Goal: Answer question/provide support: Answer question/provide support

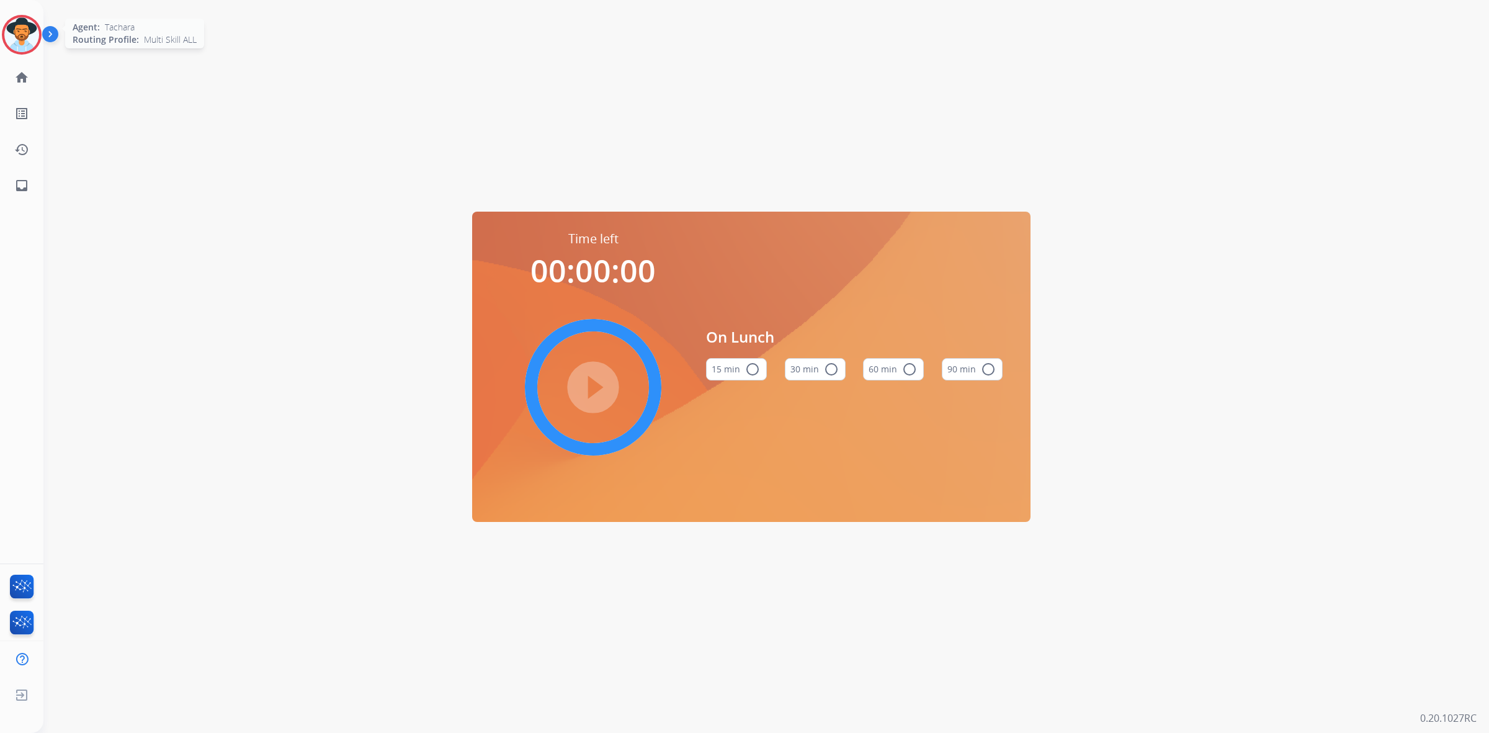
click at [31, 41] on img at bounding box center [21, 34] width 35 height 35
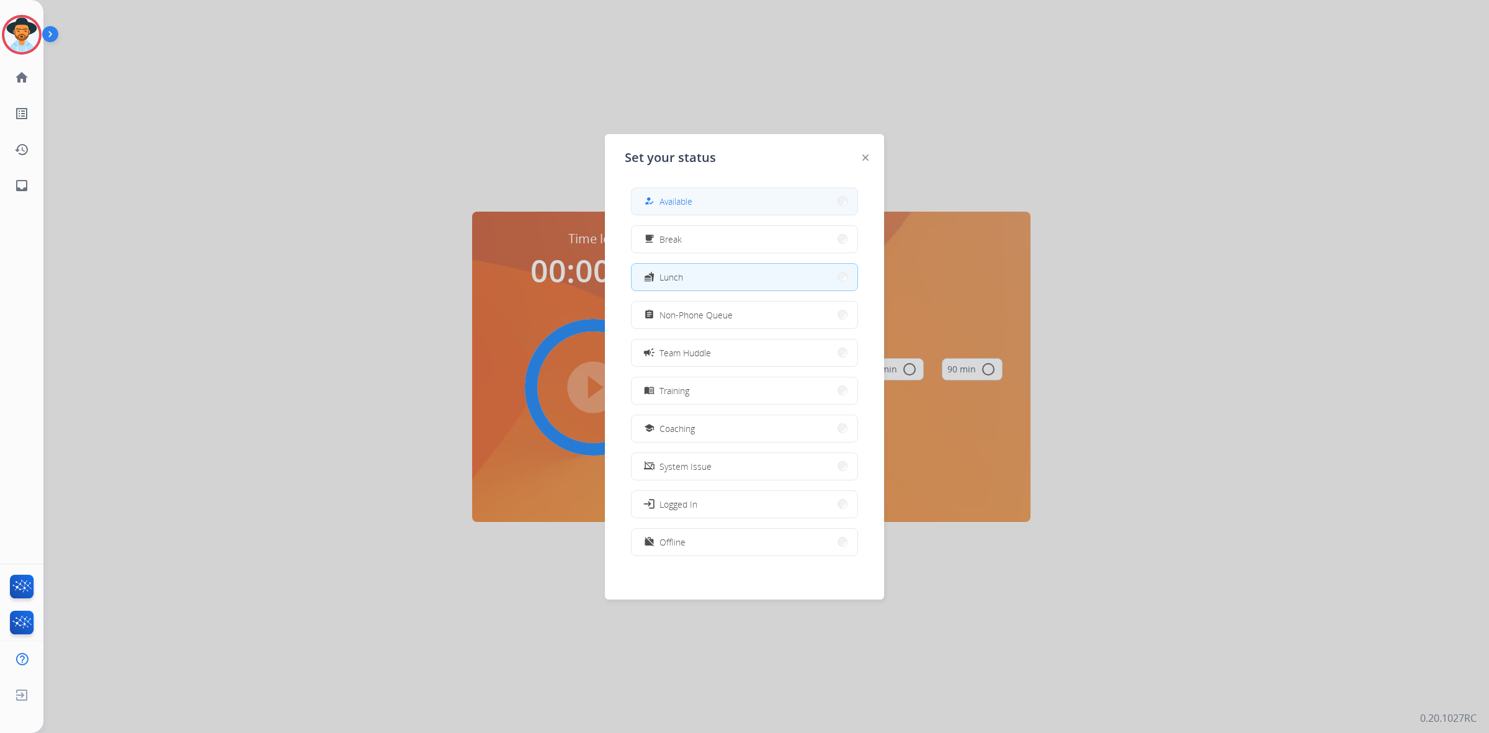
click at [710, 200] on button "how_to_reg Available" at bounding box center [744, 201] width 226 height 27
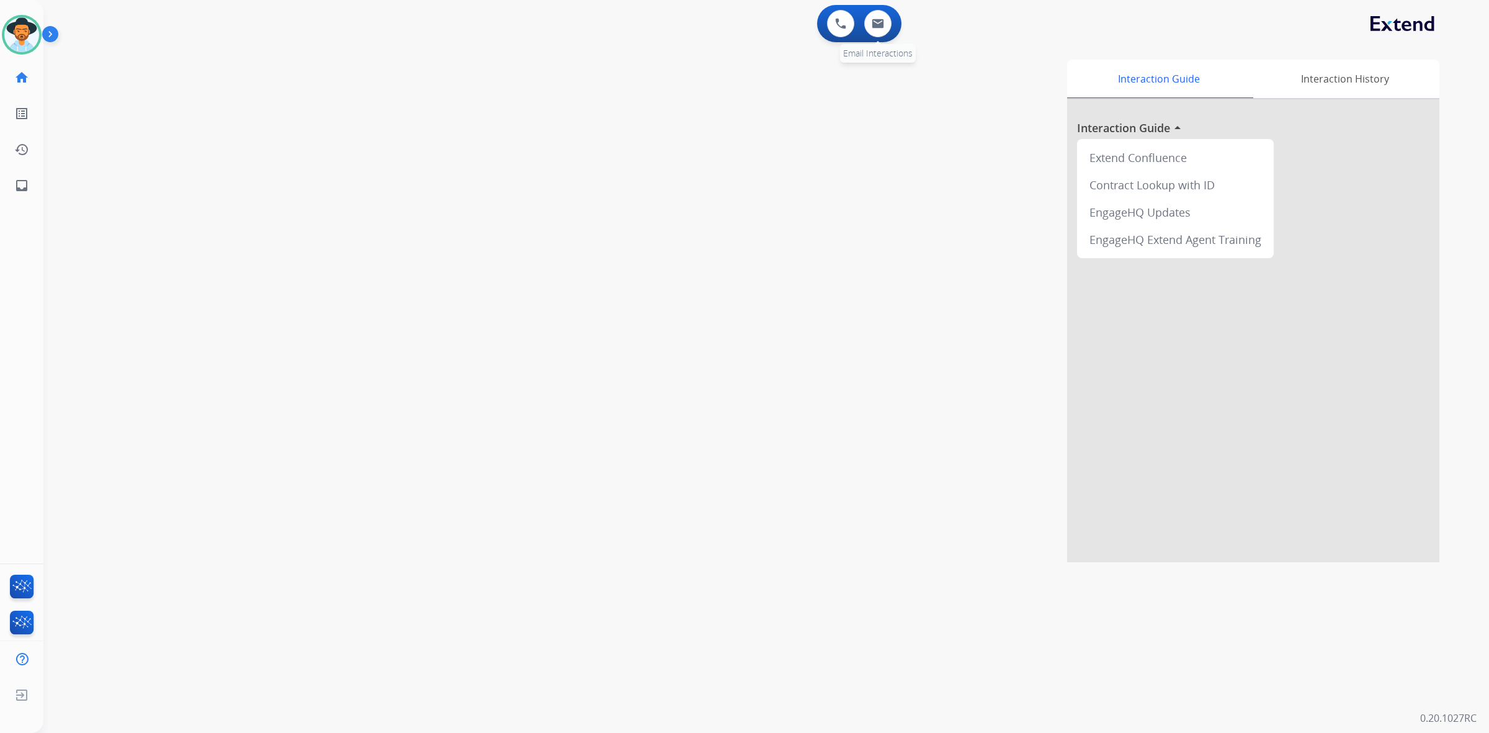
click at [893, 22] on div "0 Email Interactions" at bounding box center [877, 23] width 37 height 27
click at [879, 25] on img at bounding box center [877, 24] width 12 height 10
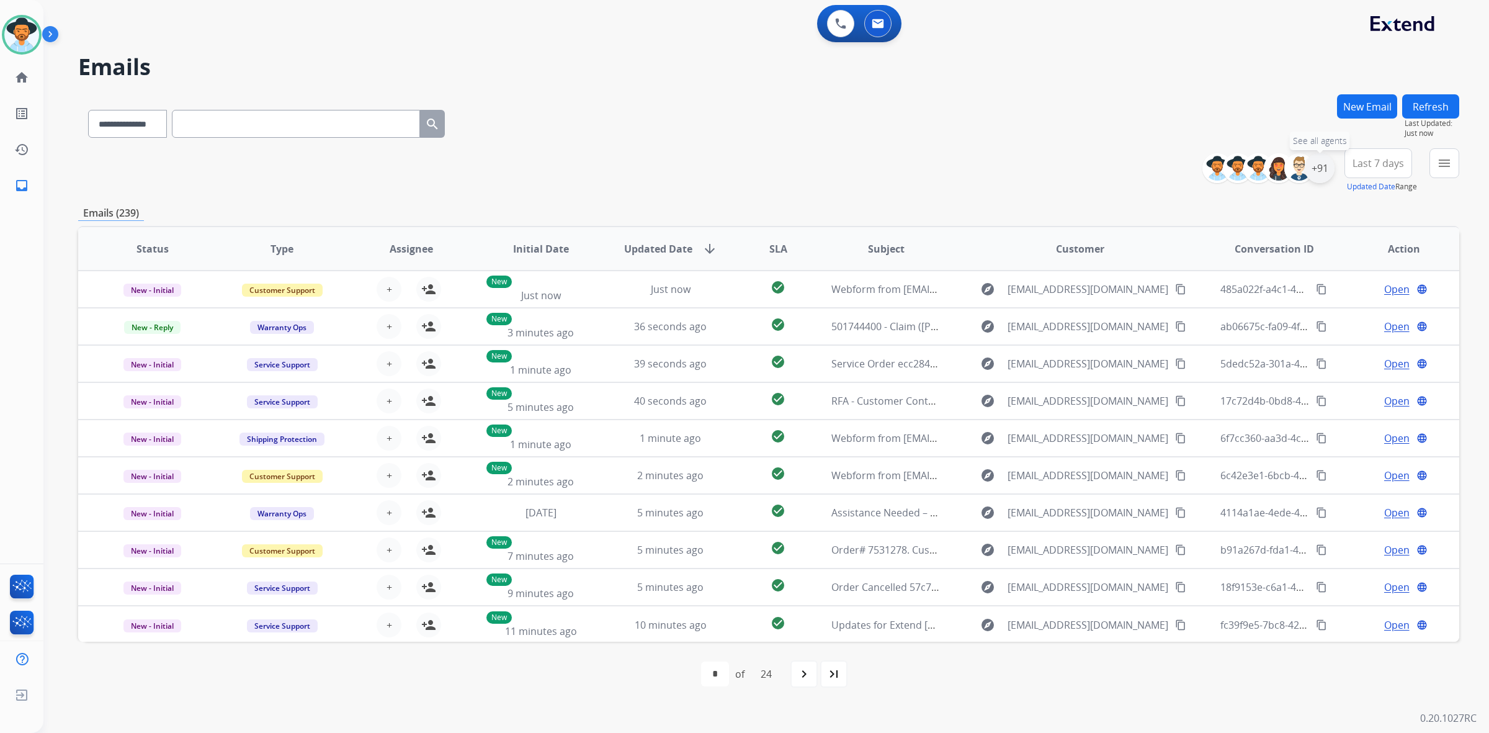
drag, startPoint x: 1316, startPoint y: 174, endPoint x: 1331, endPoint y: 169, distance: 16.3
click at [1318, 176] on div "+91" at bounding box center [1319, 168] width 30 height 30
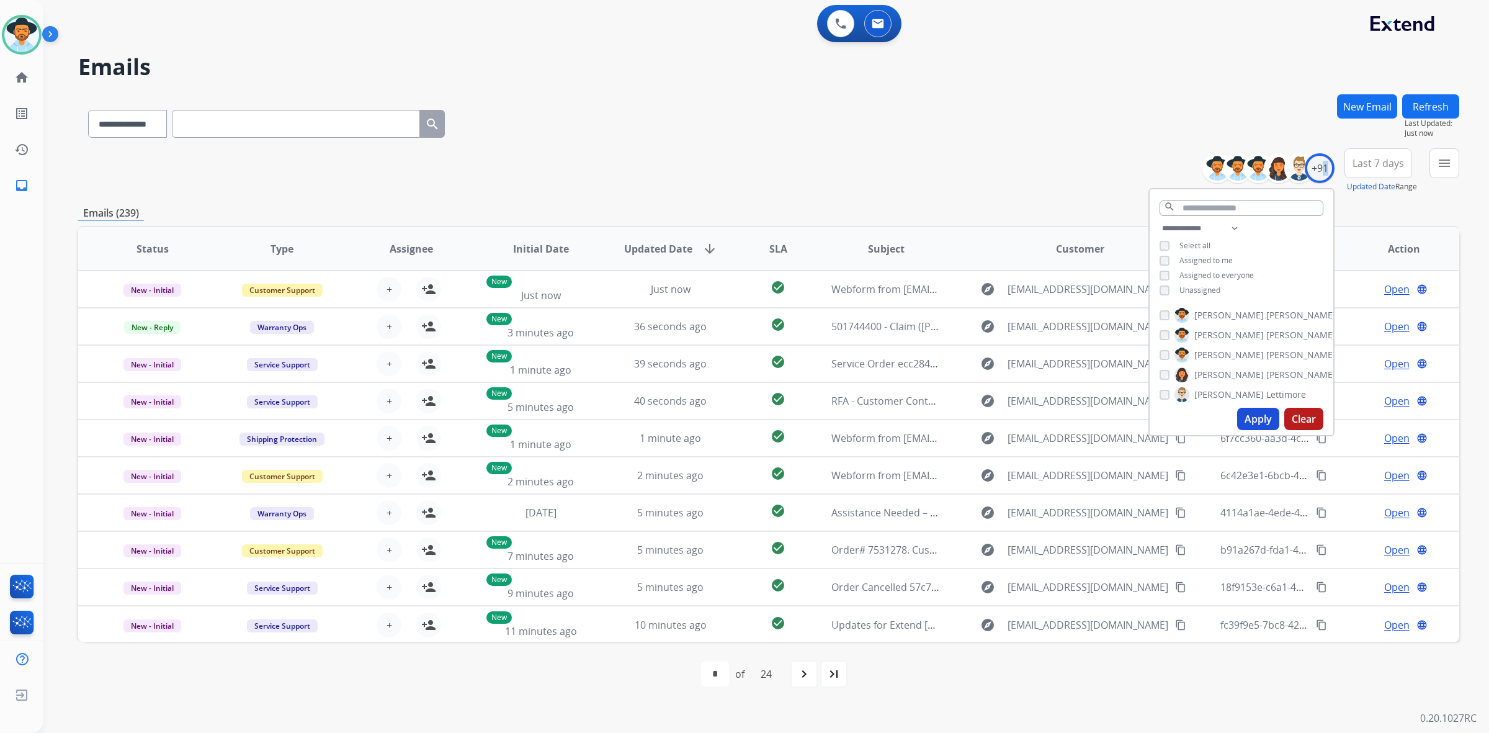
click at [1257, 419] on button "Apply" at bounding box center [1258, 419] width 42 height 22
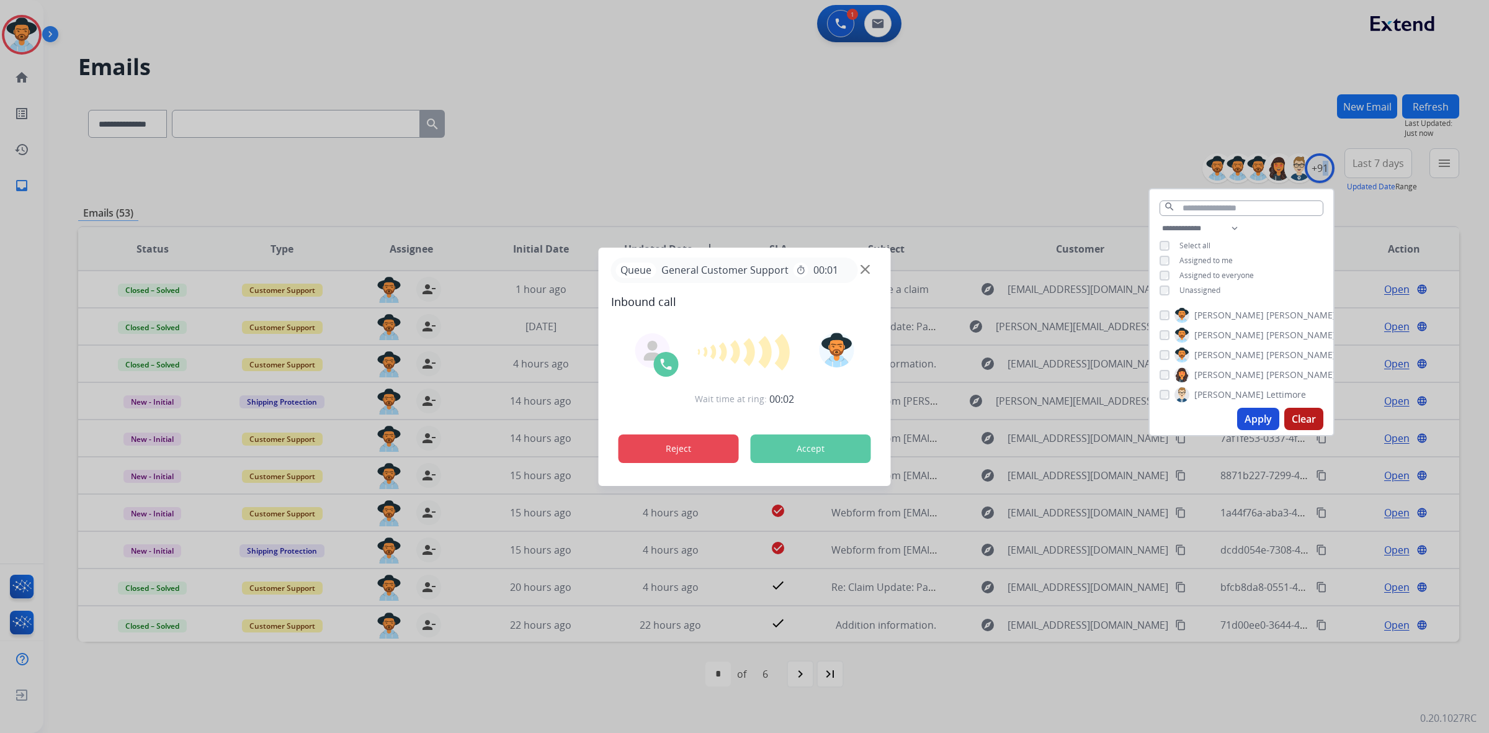
drag, startPoint x: 669, startPoint y: 447, endPoint x: 673, endPoint y: 397, distance: 50.4
click at [667, 439] on button "Reject" at bounding box center [678, 448] width 120 height 29
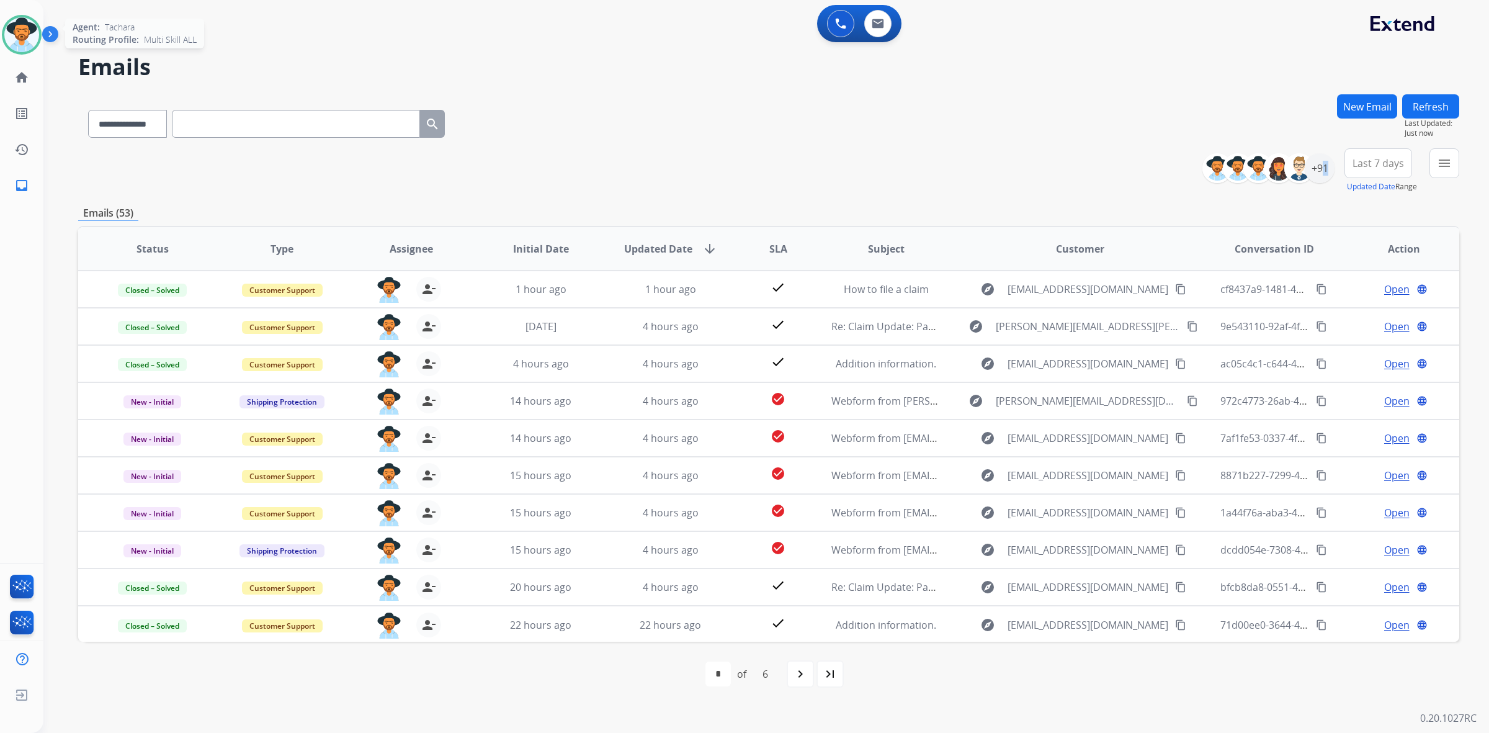
click at [17, 42] on img at bounding box center [21, 34] width 35 height 35
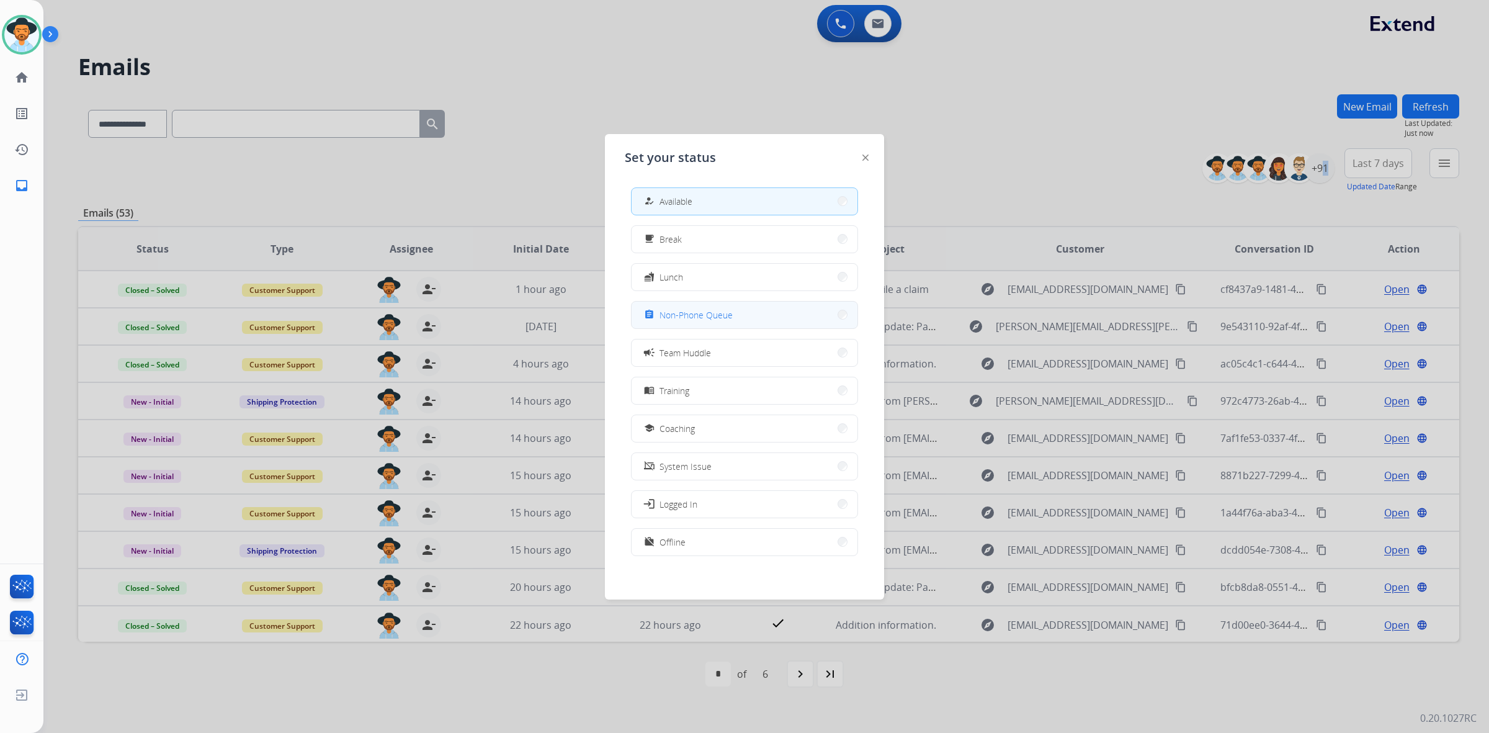
click at [713, 314] on span "Non-Phone Queue" at bounding box center [695, 314] width 73 height 13
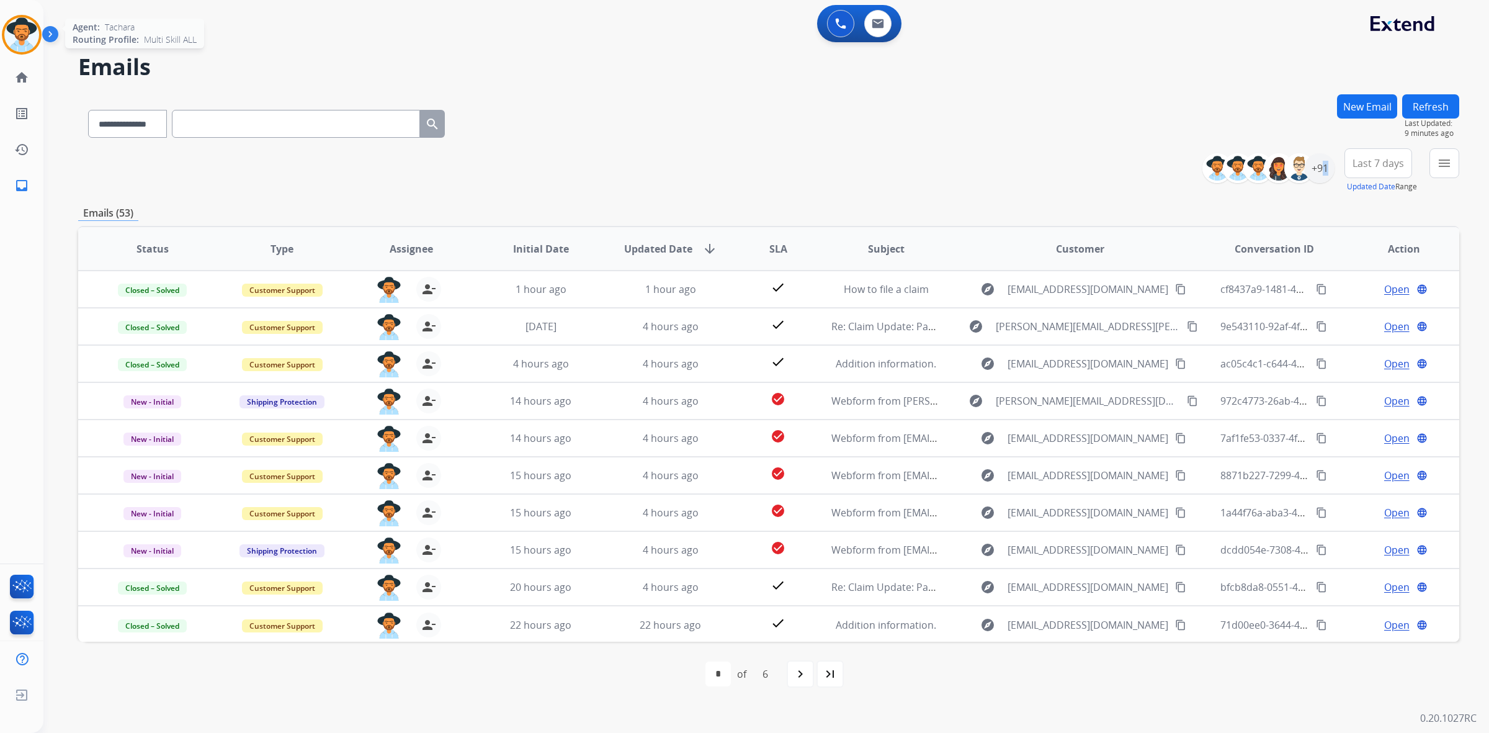
click at [8, 33] on img at bounding box center [21, 34] width 35 height 35
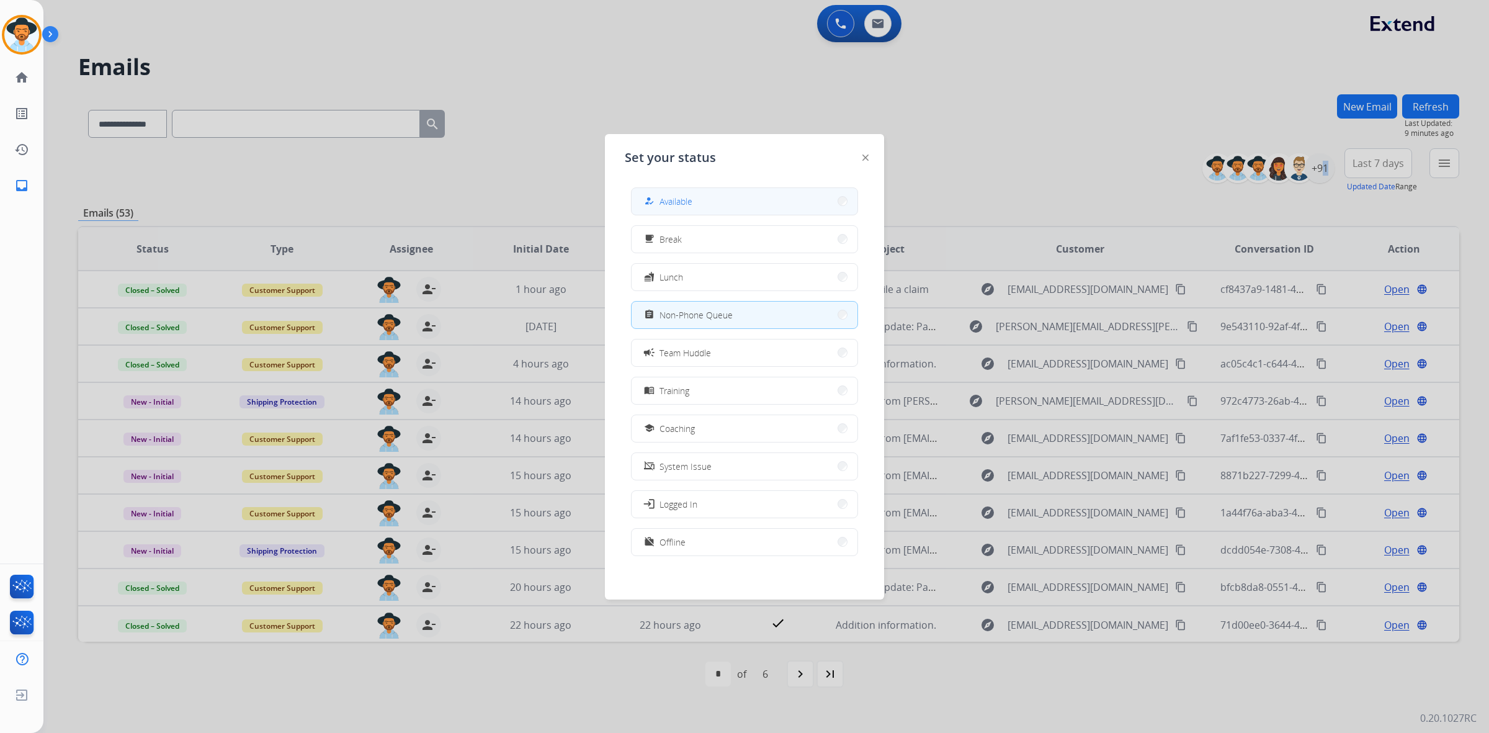
click at [684, 196] on div "how_to_reg Available" at bounding box center [666, 201] width 51 height 15
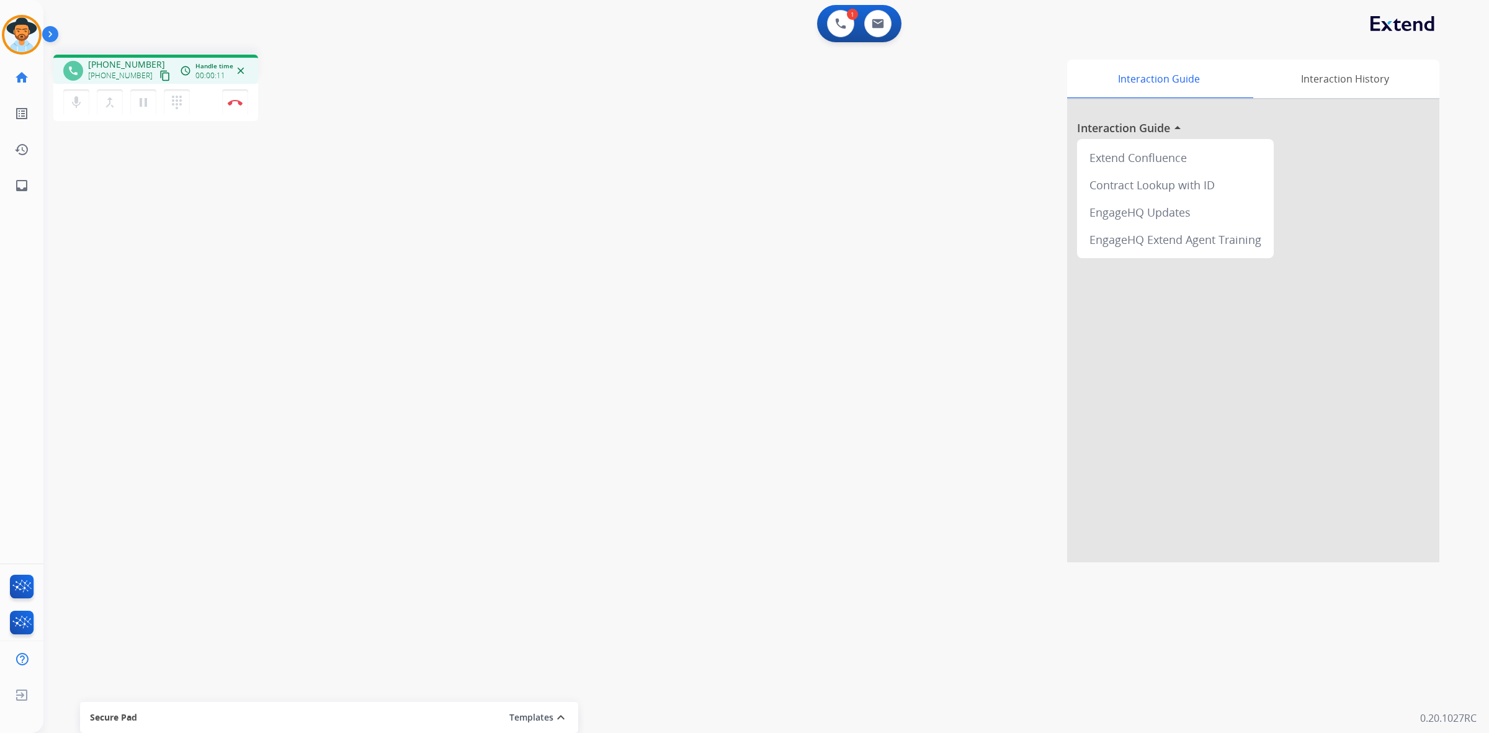
click at [159, 79] on mat-icon "content_copy" at bounding box center [164, 75] width 11 height 11
click at [147, 104] on mat-icon "pause" at bounding box center [143, 102] width 15 height 15
click at [830, 28] on button at bounding box center [840, 23] width 27 height 27
click at [844, 14] on button at bounding box center [840, 23] width 27 height 27
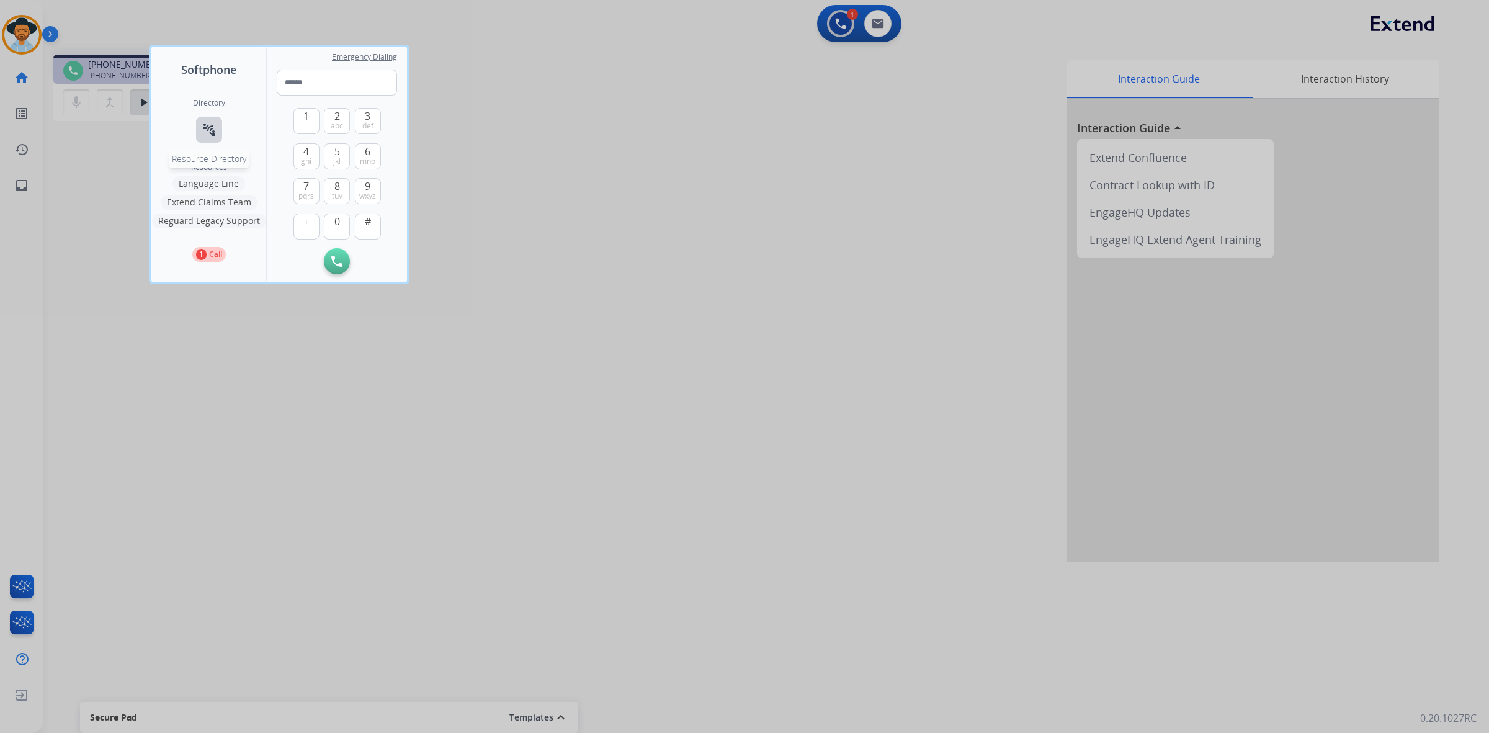
click at [218, 135] on button "connect_without_contact Resource Directory" at bounding box center [209, 130] width 26 height 26
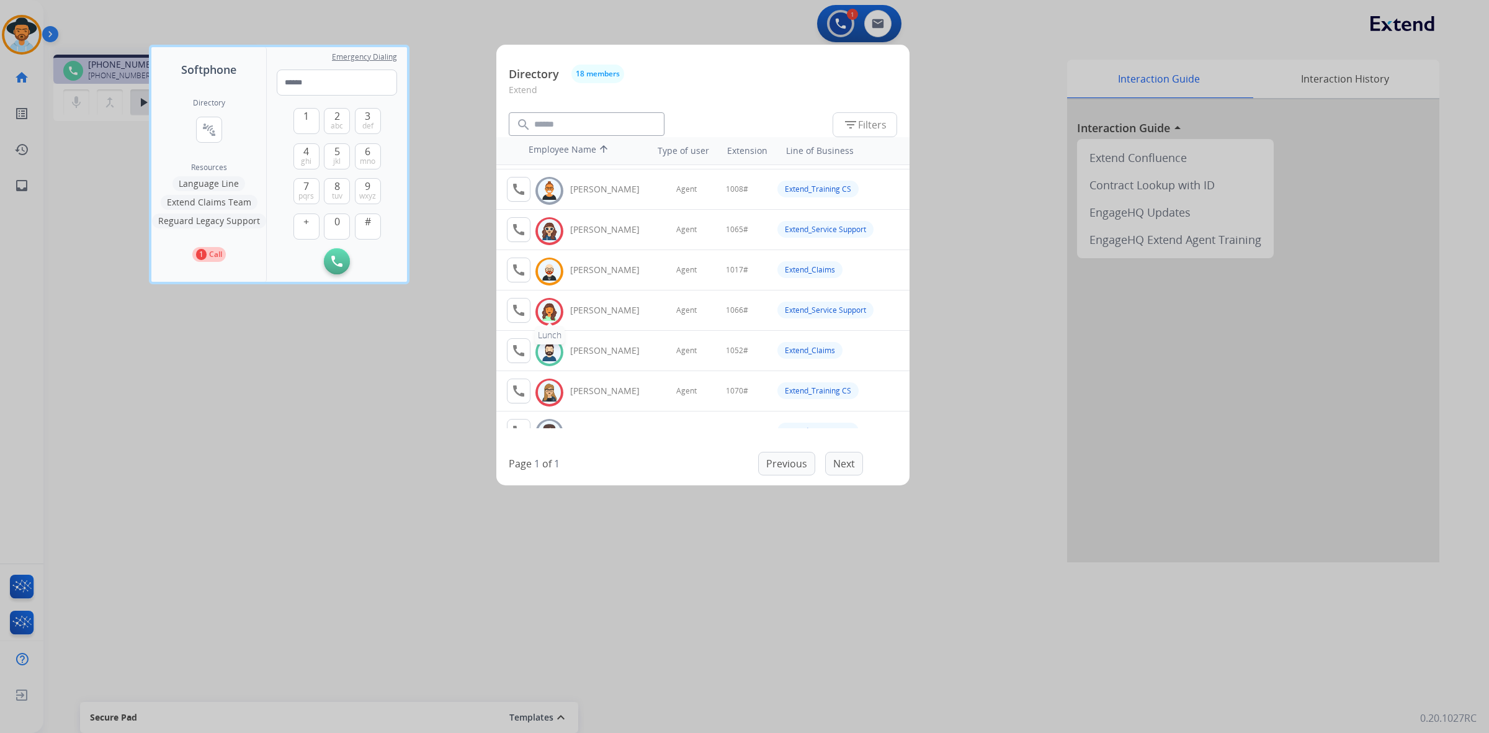
scroll to position [78, 0]
click at [510, 350] on button "call Agent Available." at bounding box center [519, 349] width 24 height 25
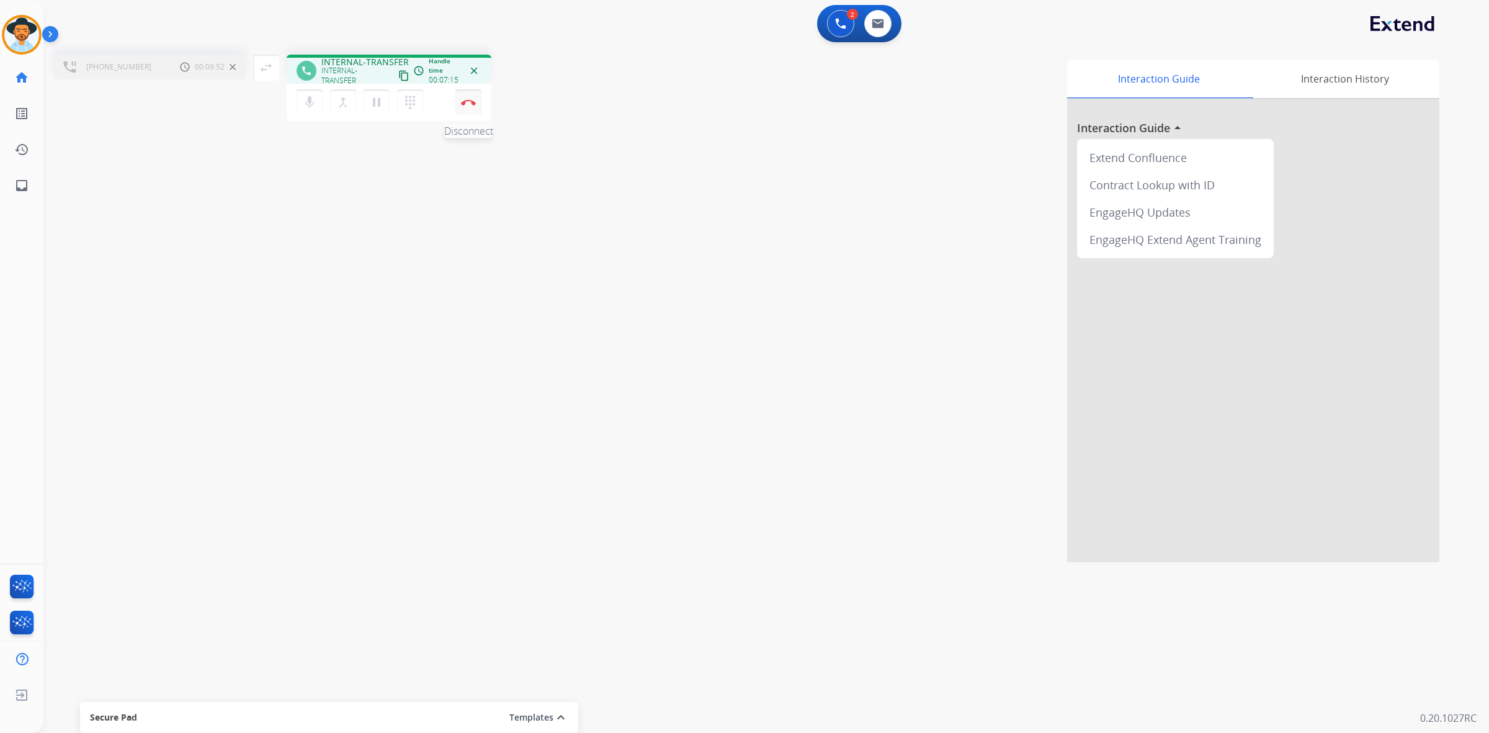
click at [467, 101] on img at bounding box center [468, 102] width 15 height 6
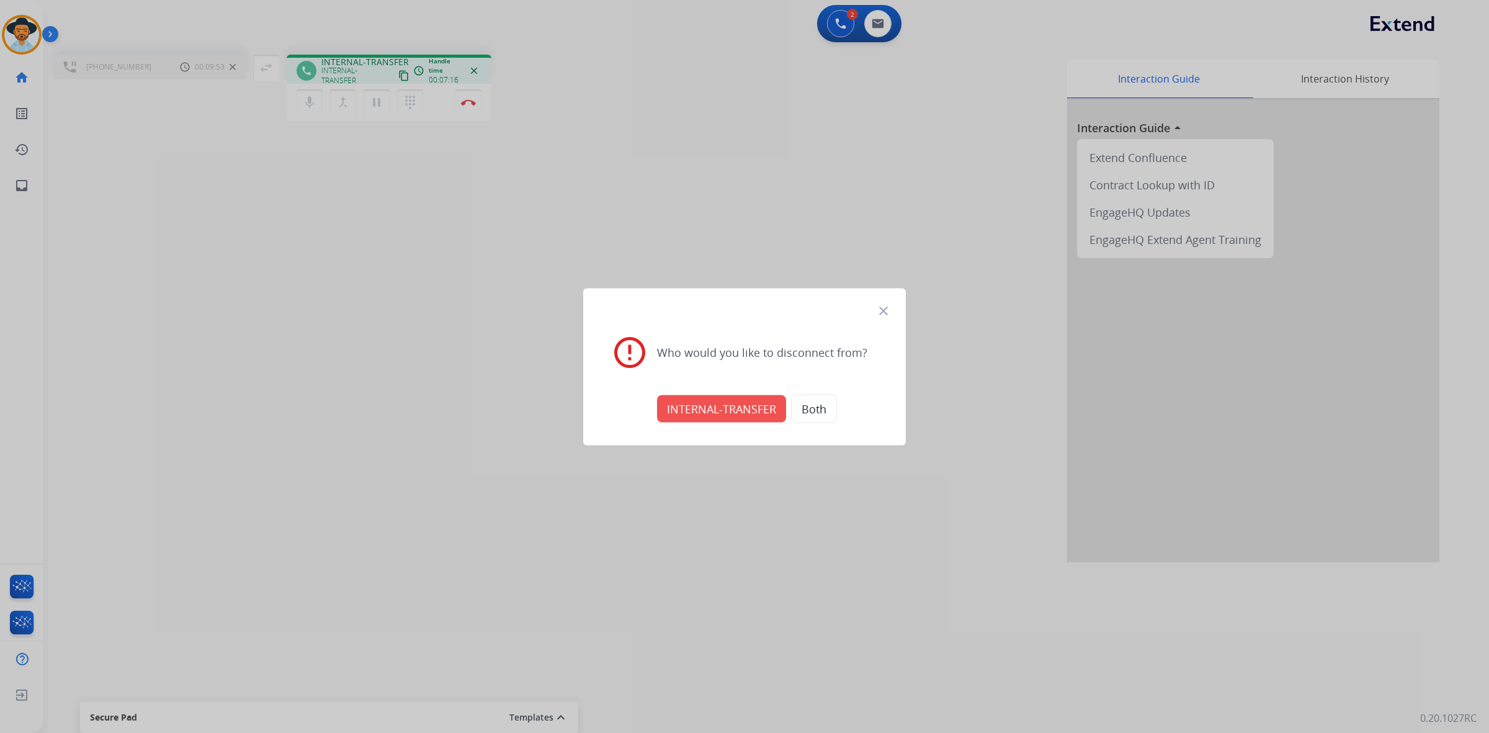
click at [733, 401] on button "INTERNAL-TRANSFER" at bounding box center [721, 407] width 129 height 27
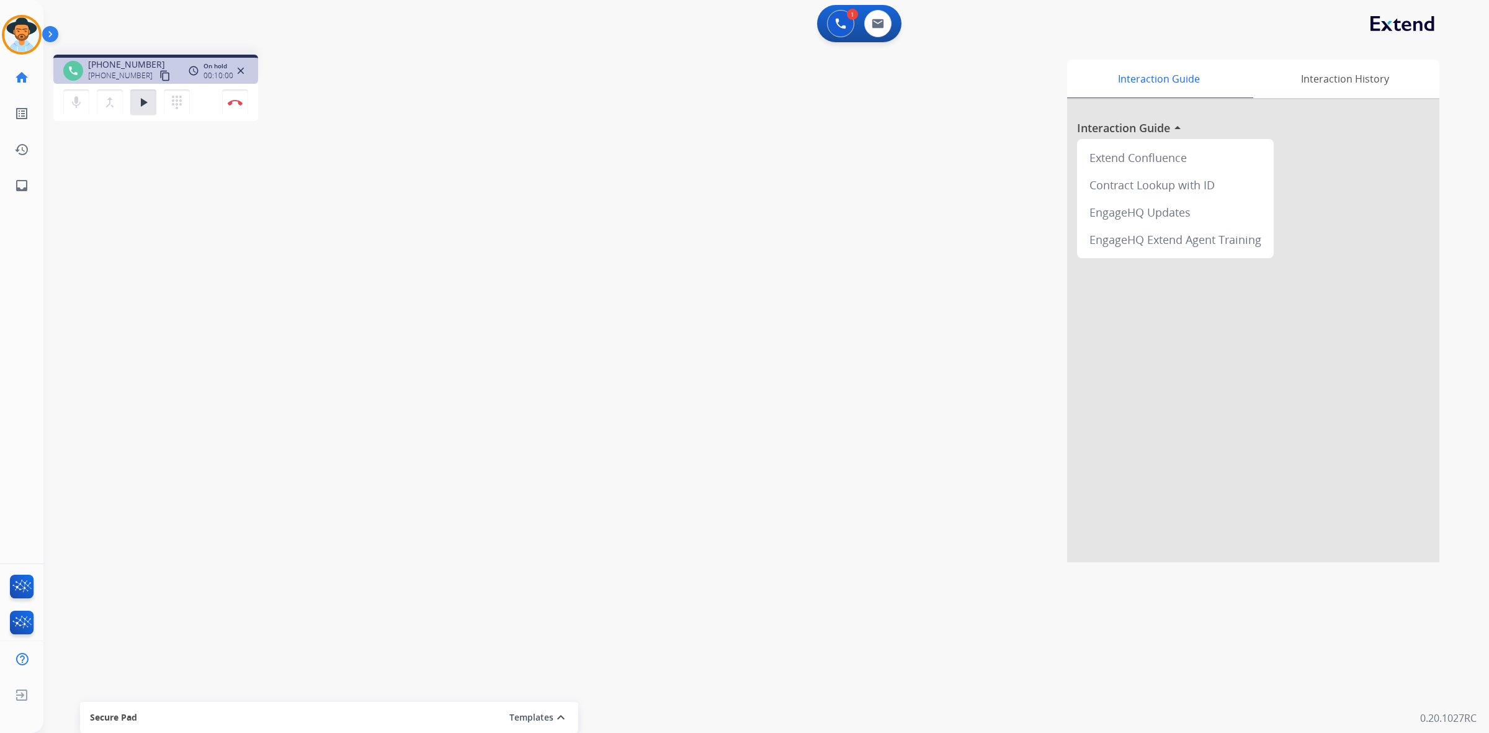
click at [128, 99] on div "merge_type Bridge" at bounding box center [113, 102] width 33 height 26
click at [140, 103] on mat-icon "play_arrow" at bounding box center [143, 102] width 15 height 15
click at [236, 109] on button "Disconnect" at bounding box center [235, 102] width 26 height 26
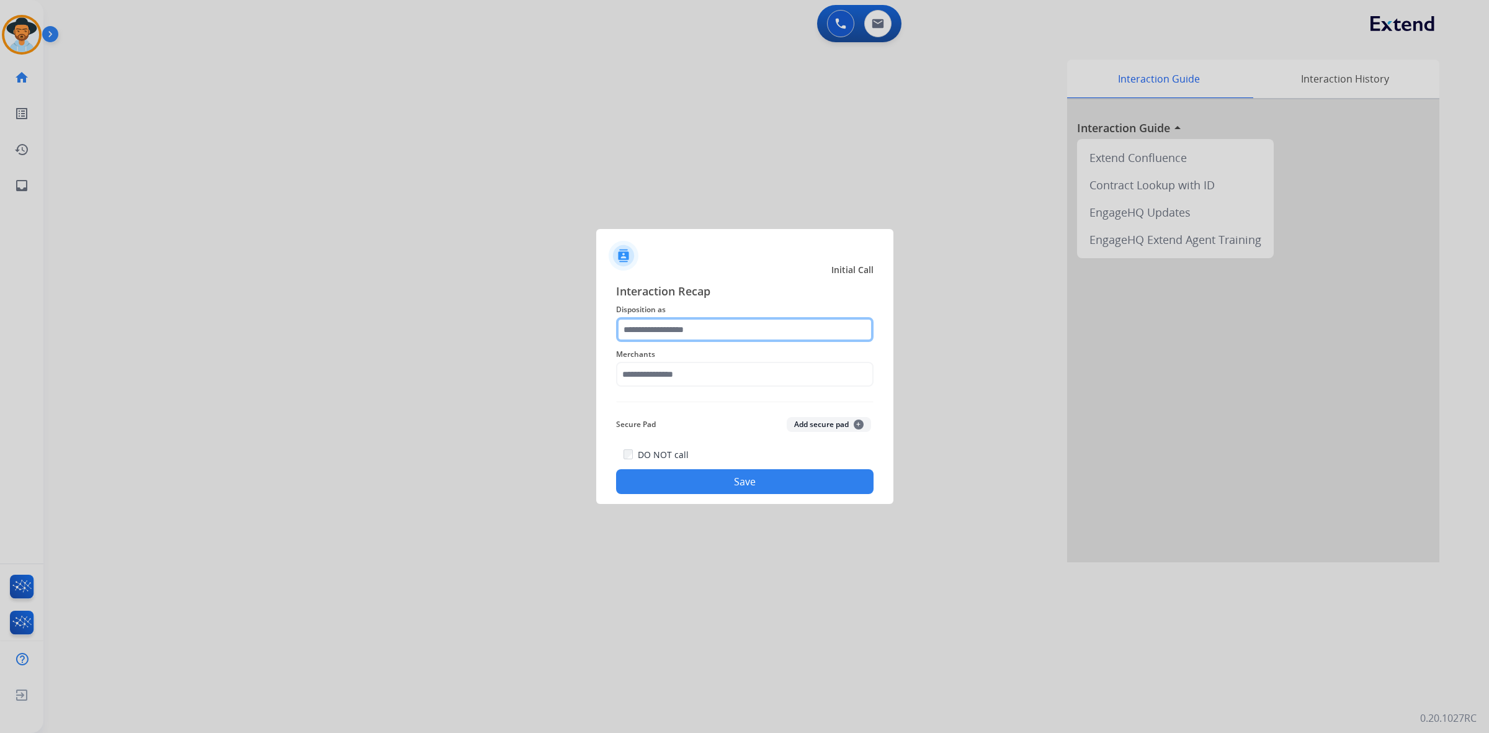
drag, startPoint x: 680, startPoint y: 342, endPoint x: 682, endPoint y: 318, distance: 24.3
click at [687, 330] on input "text" at bounding box center [744, 329] width 257 height 25
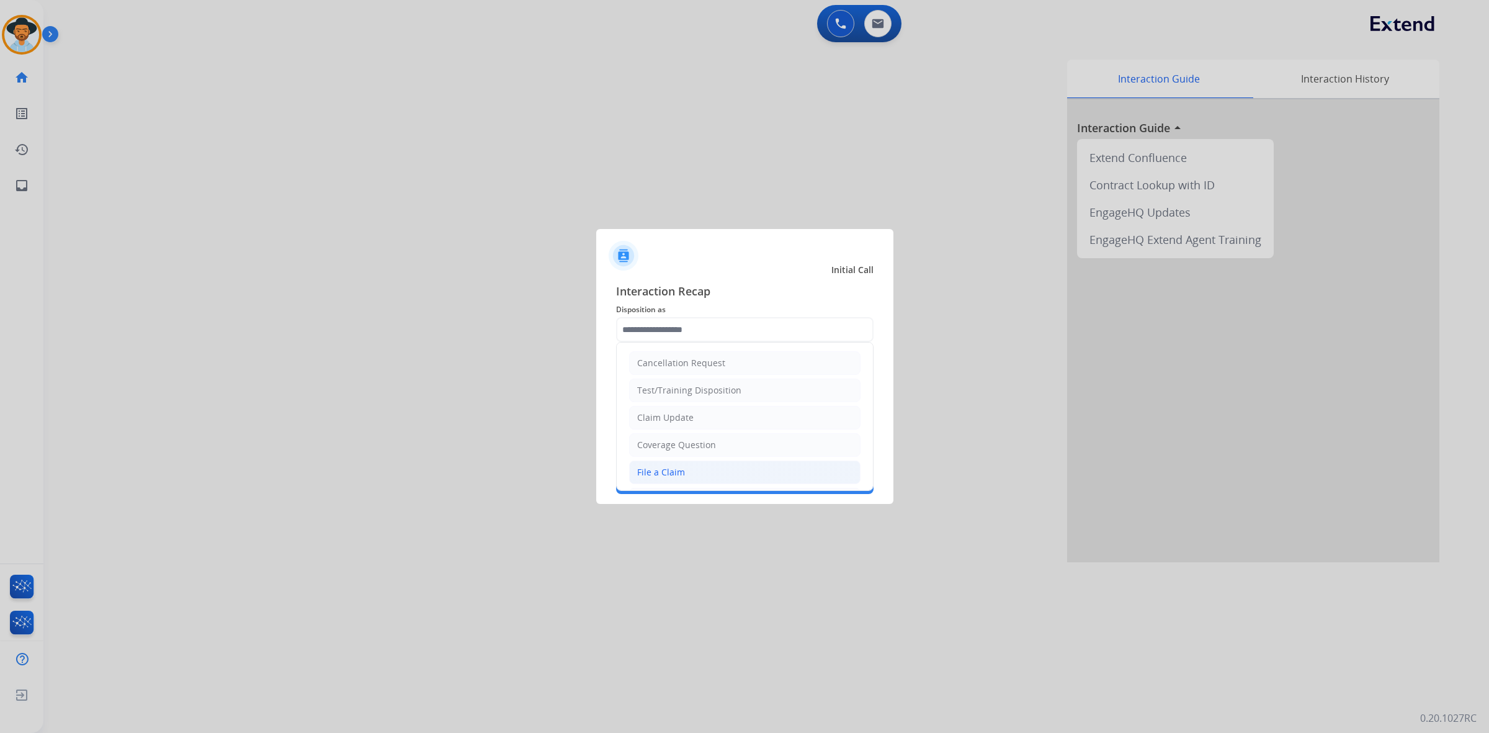
click at [697, 470] on li "File a Claim" at bounding box center [744, 472] width 231 height 24
type input "**********"
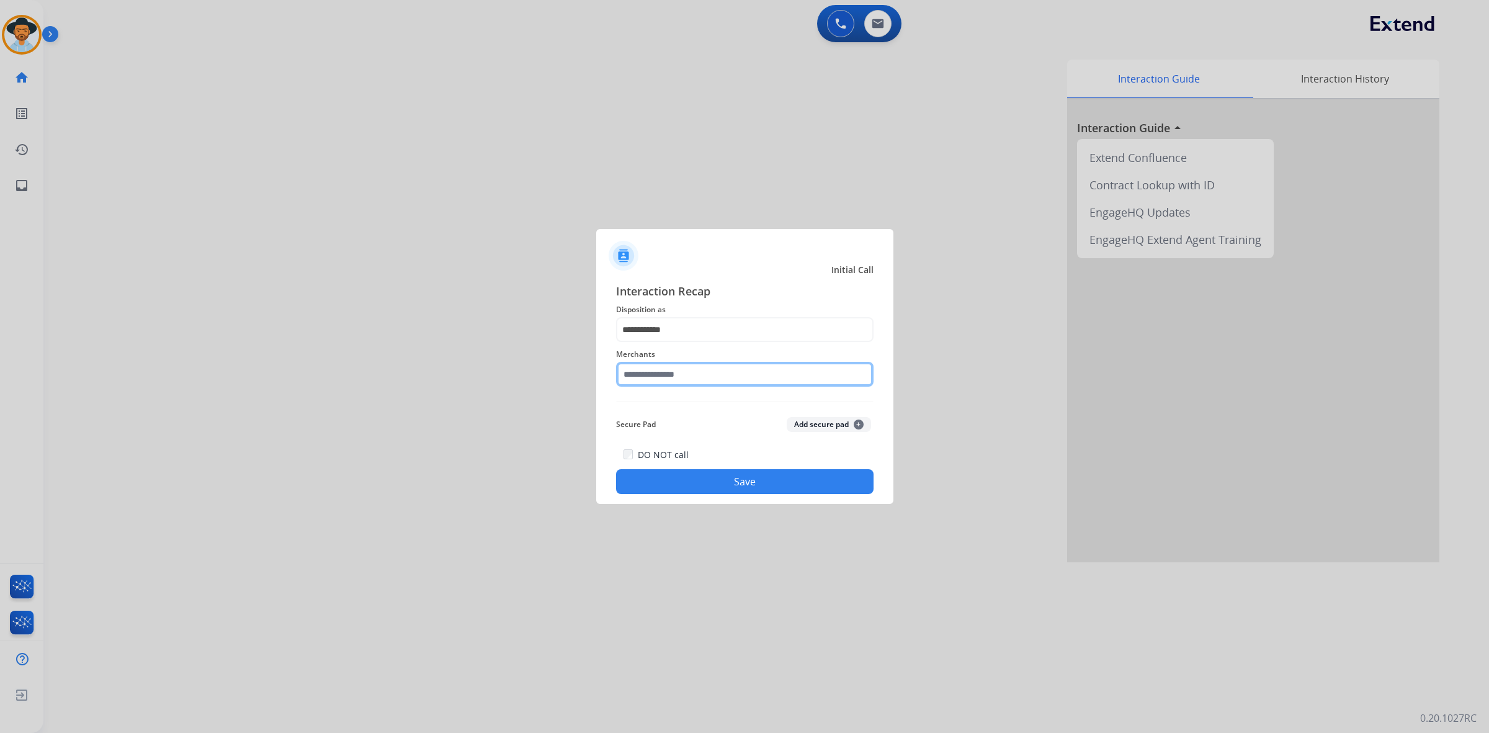
click at [661, 379] on input "text" at bounding box center [744, 374] width 257 height 25
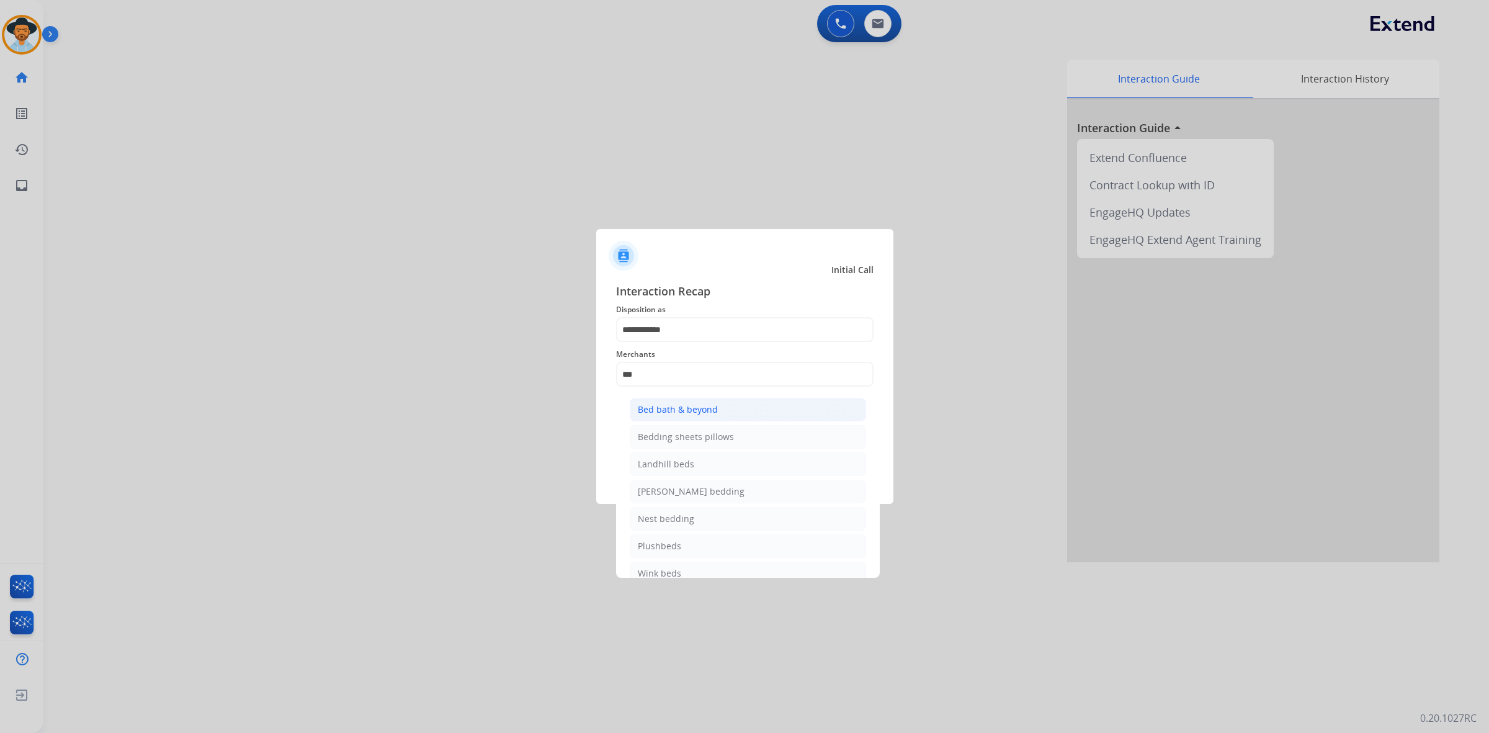
click at [683, 412] on div "Bed bath & beyond" at bounding box center [678, 409] width 80 height 12
type input "**********"
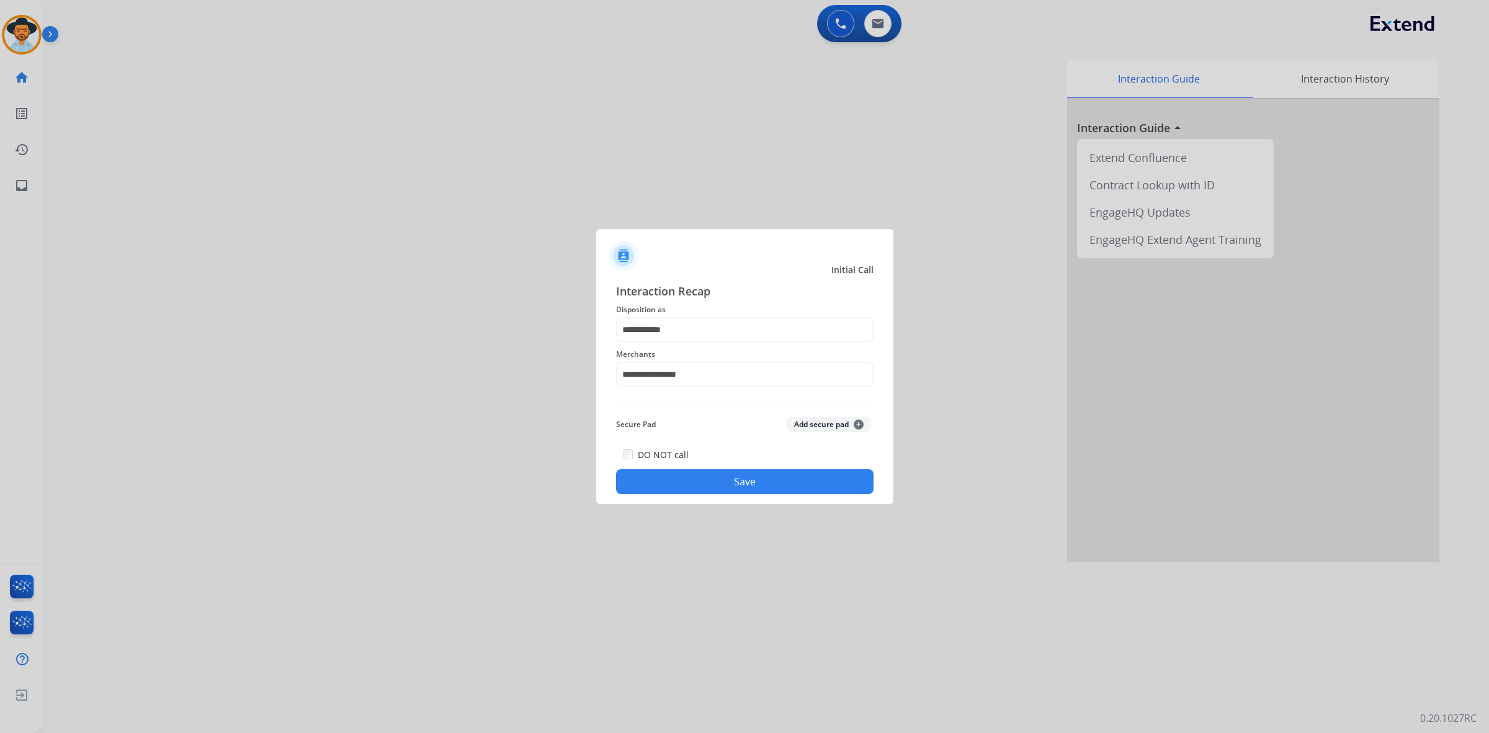
click at [716, 489] on button "Save" at bounding box center [744, 481] width 257 height 25
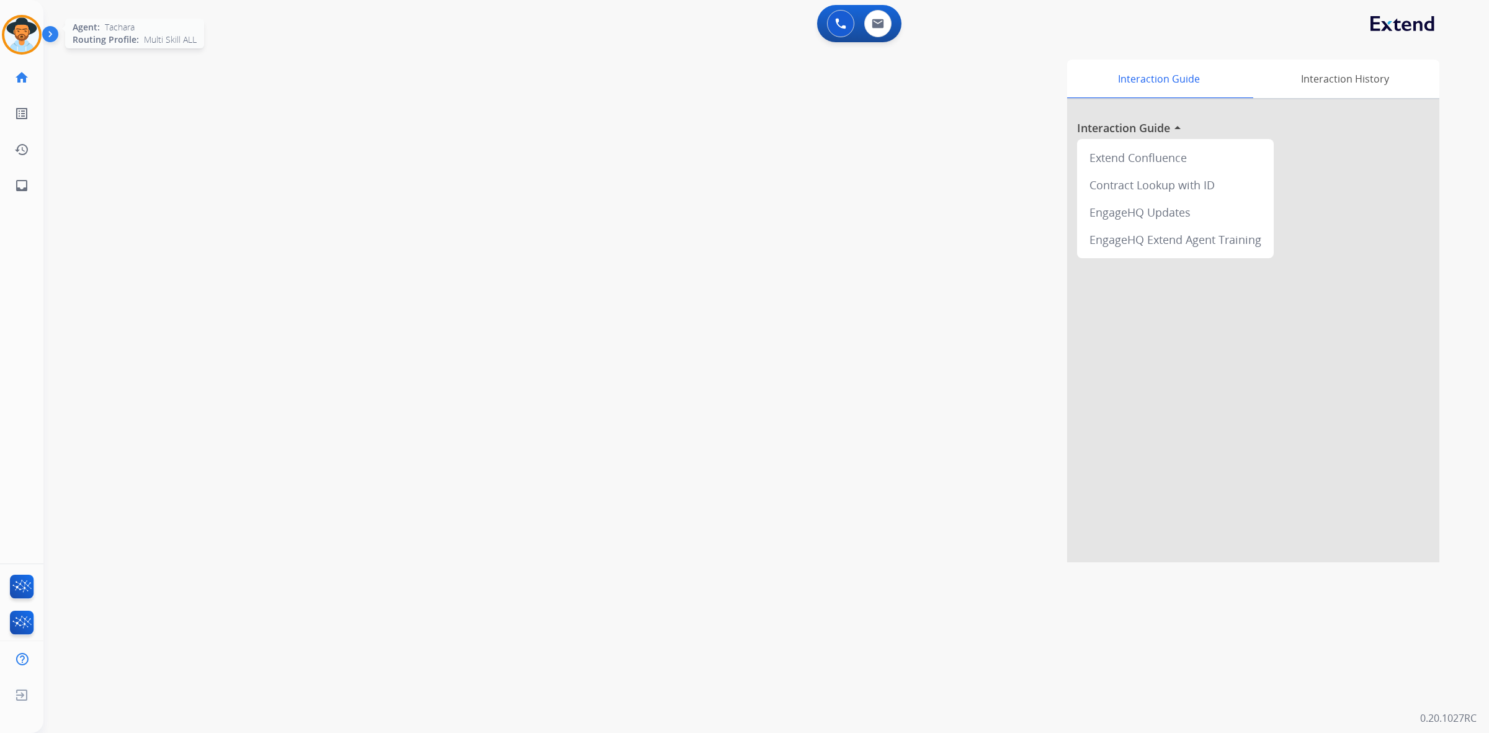
click at [8, 30] on img at bounding box center [21, 34] width 35 height 35
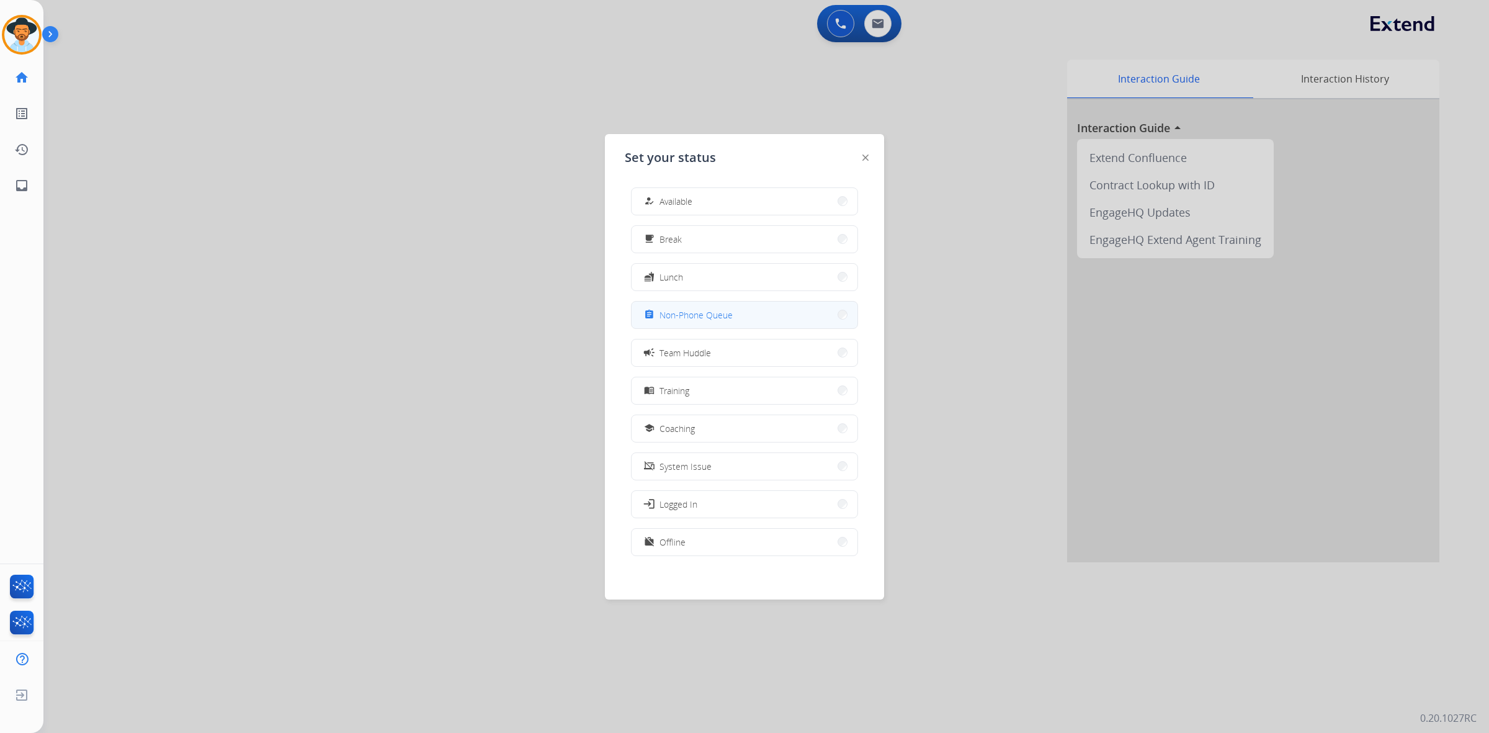
click at [678, 310] on span "Non-Phone Queue" at bounding box center [695, 314] width 73 height 13
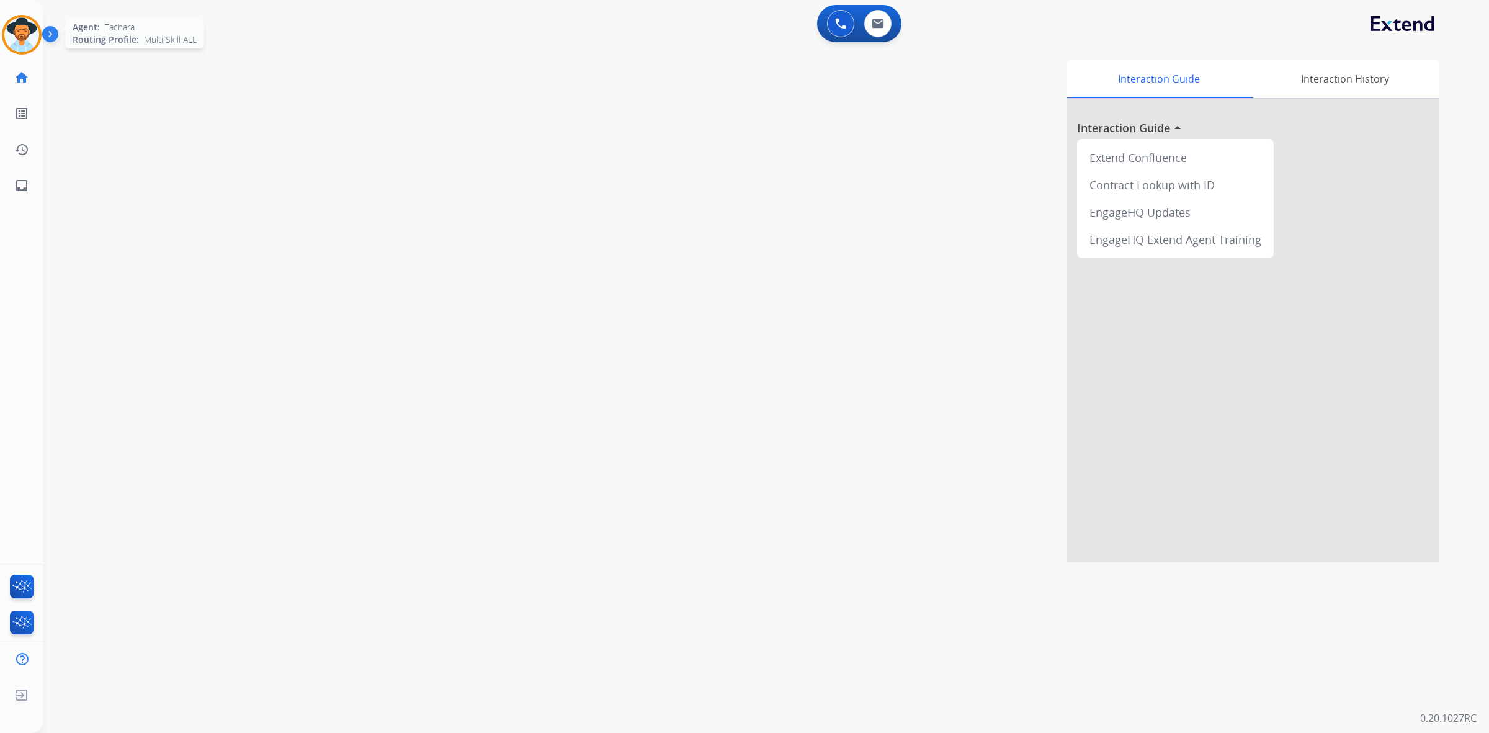
click at [20, 34] on img at bounding box center [21, 34] width 35 height 35
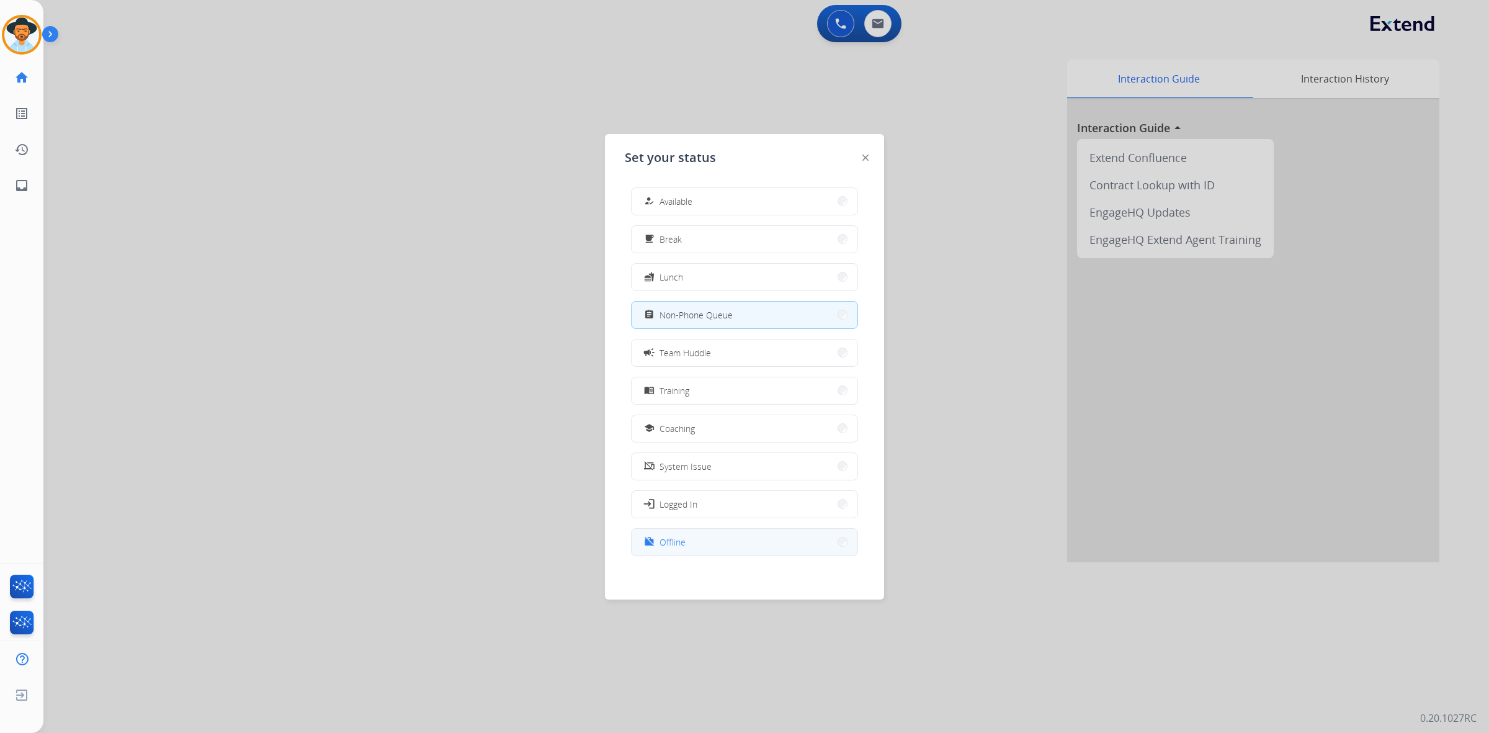
click at [707, 545] on button "work_off Offline" at bounding box center [744, 541] width 226 height 27
